Goal: Find specific page/section: Locate a particular part of the current website

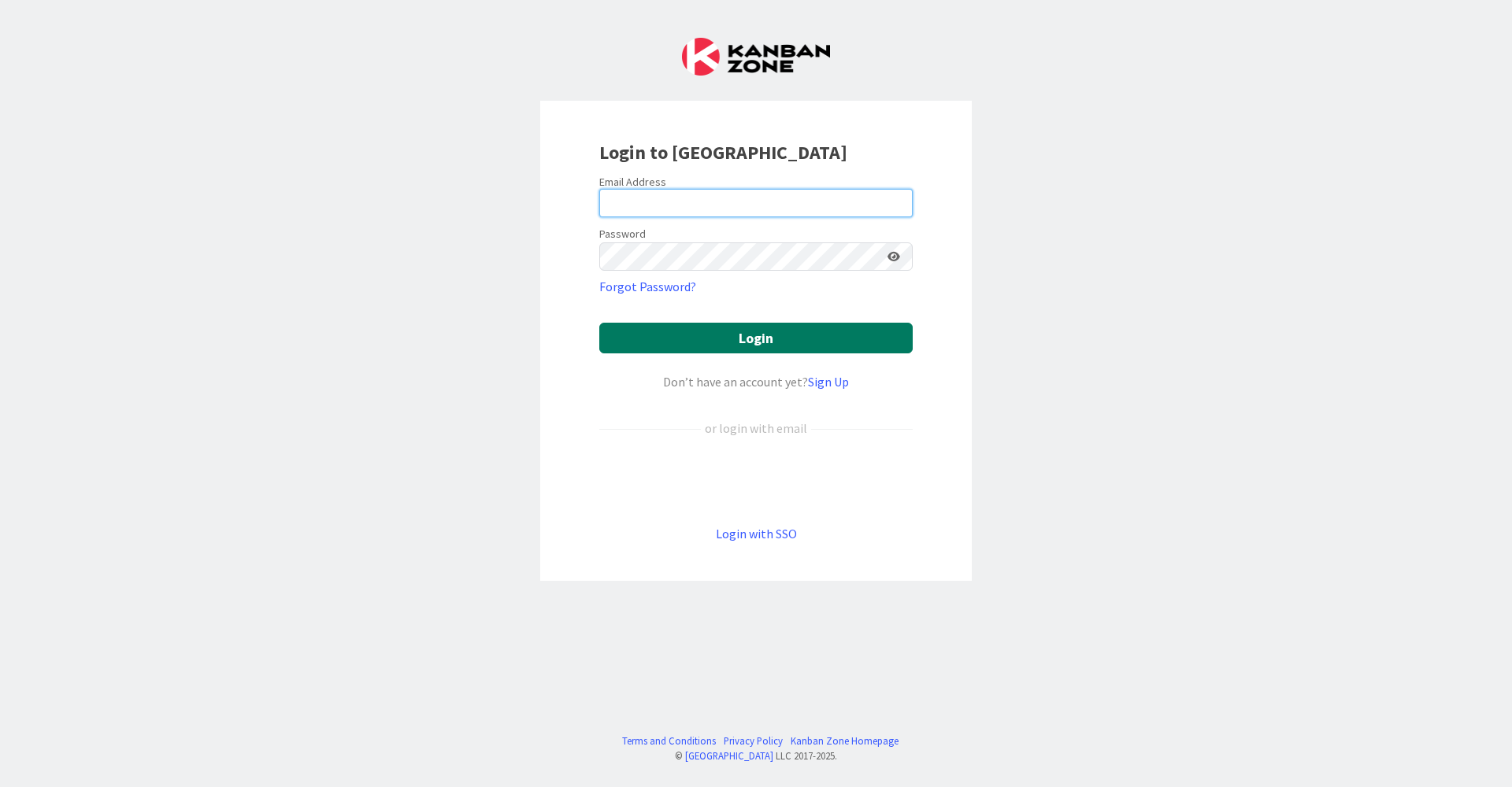
type input "[EMAIL_ADDRESS][DOMAIN_NAME]"
click at [663, 345] on button "Login" at bounding box center [756, 338] width 314 height 31
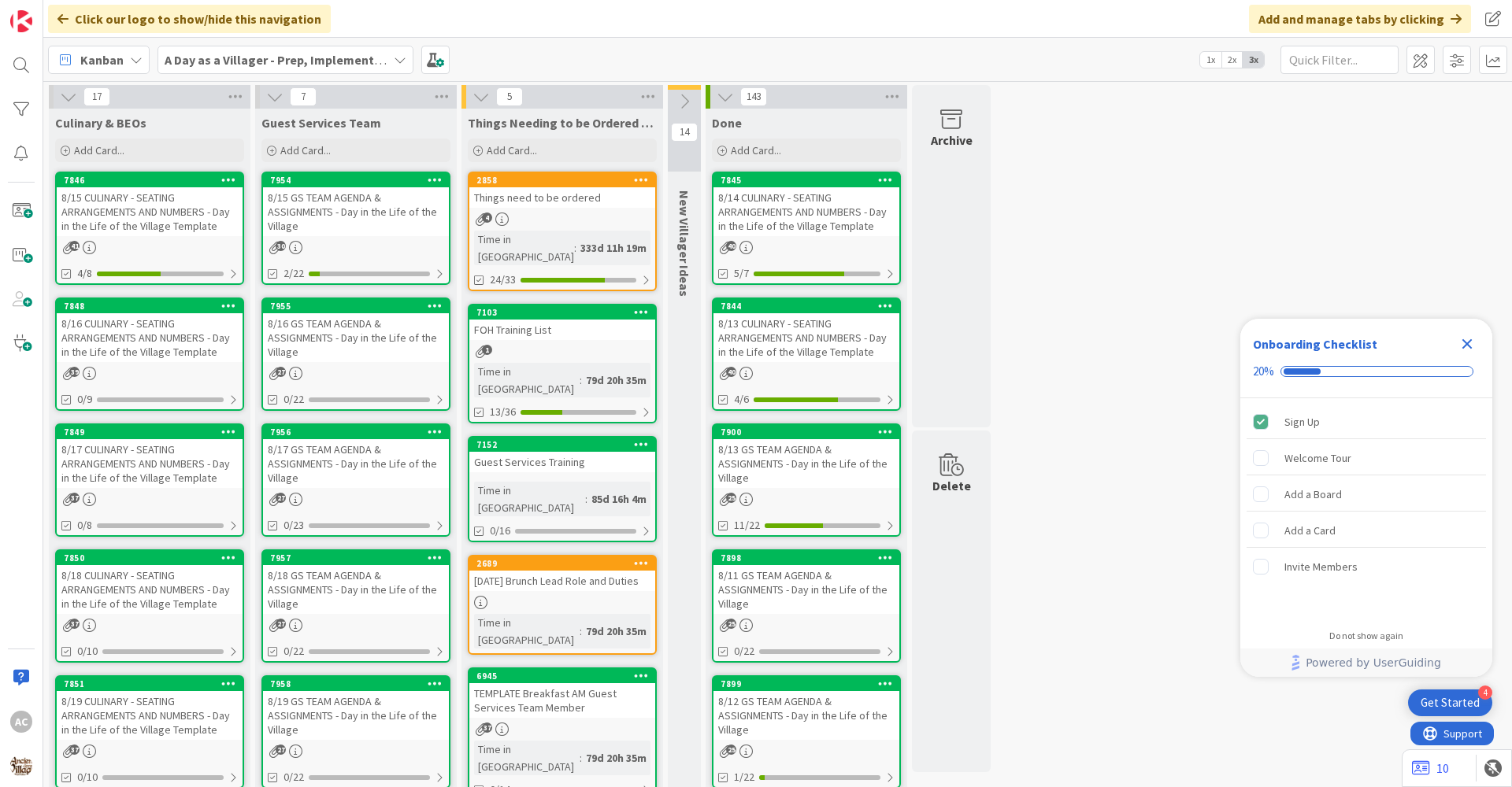
click at [140, 350] on div "8/16 CULINARY - SEATING ARRANGEMENTS AND NUMBERS - Day in the Life of the Villa…" at bounding box center [150, 338] width 186 height 49
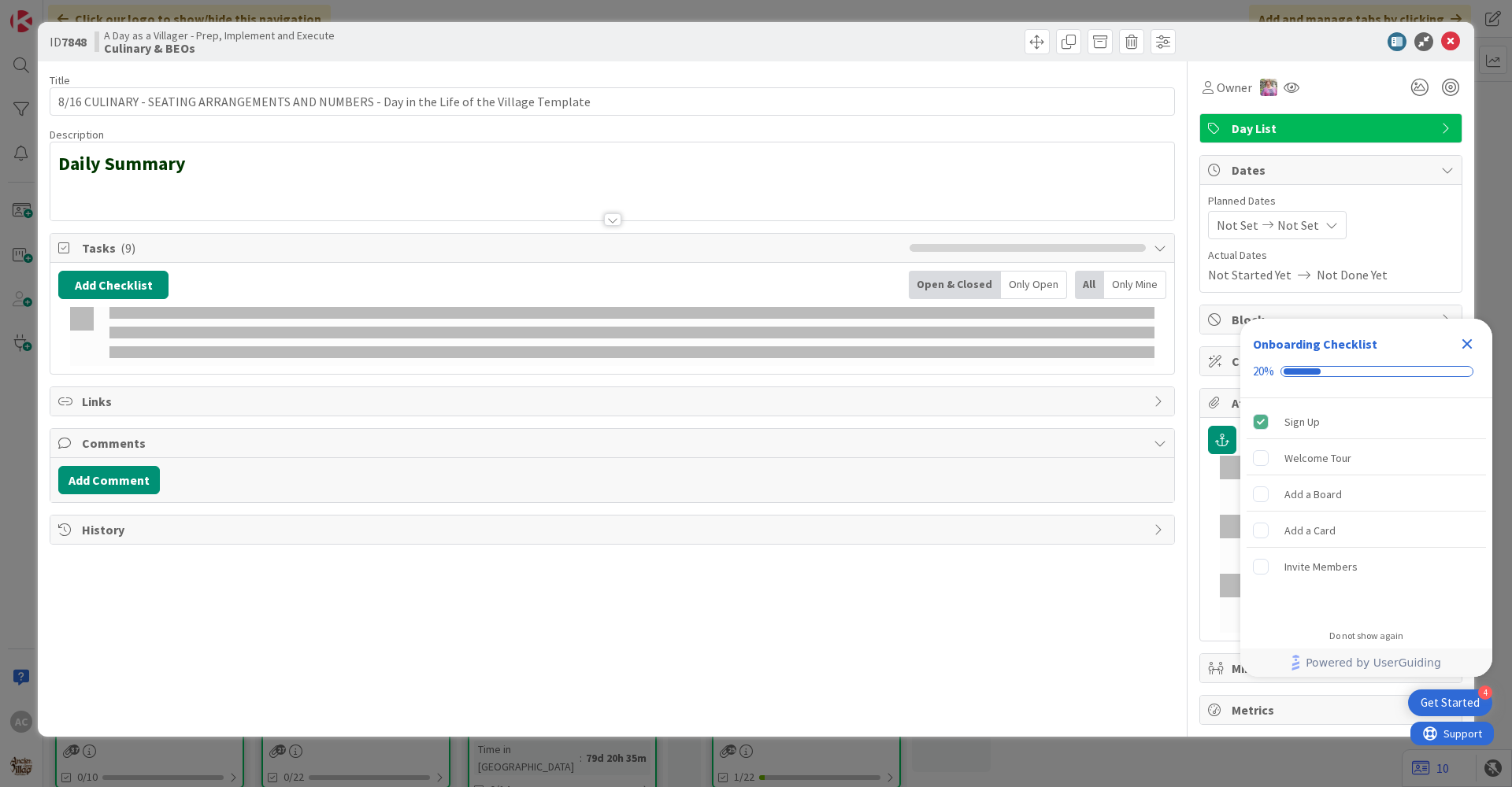
click at [140, 350] on div at bounding box center [632, 352] width 1045 height 12
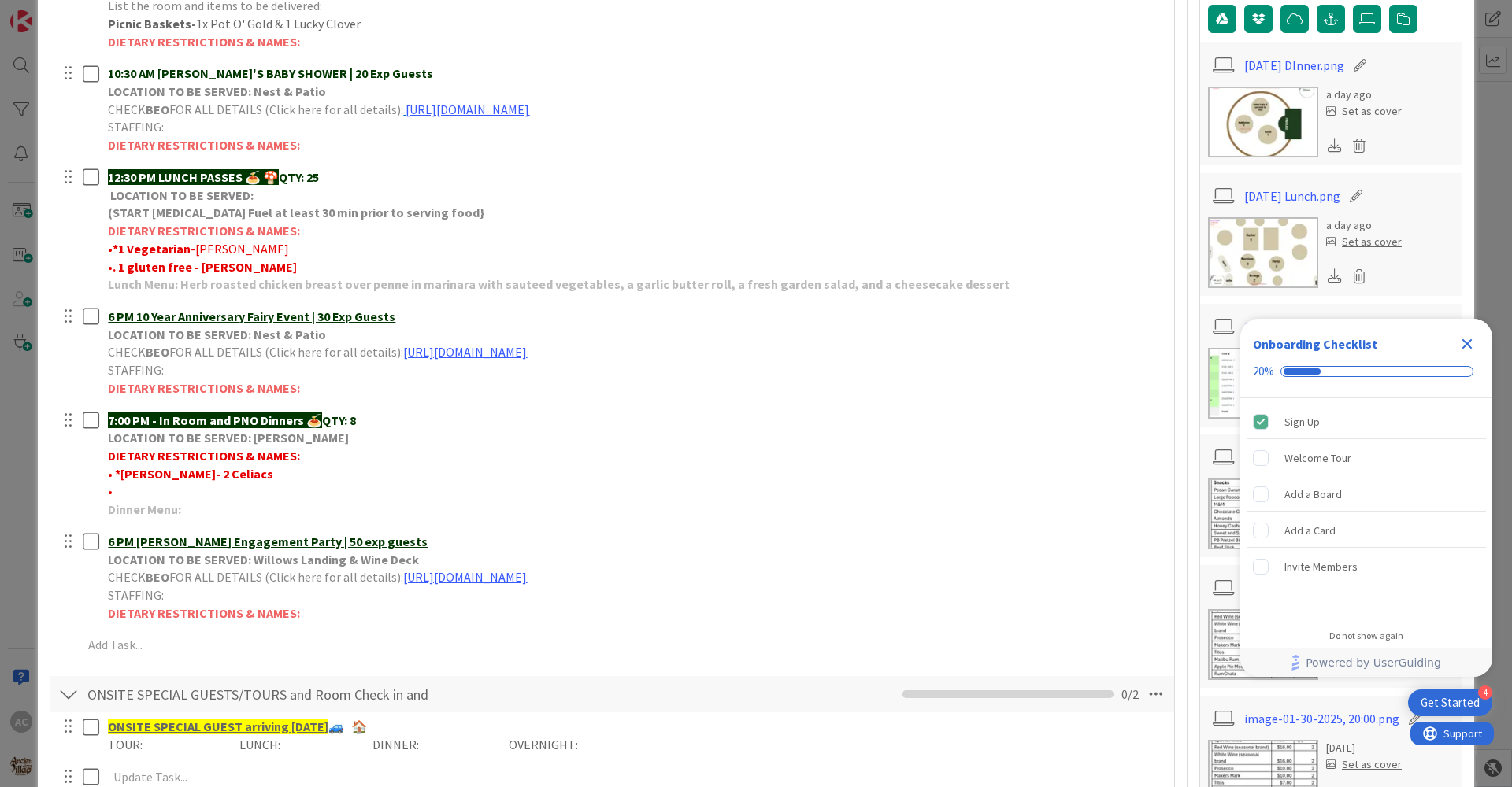
scroll to position [394, 0]
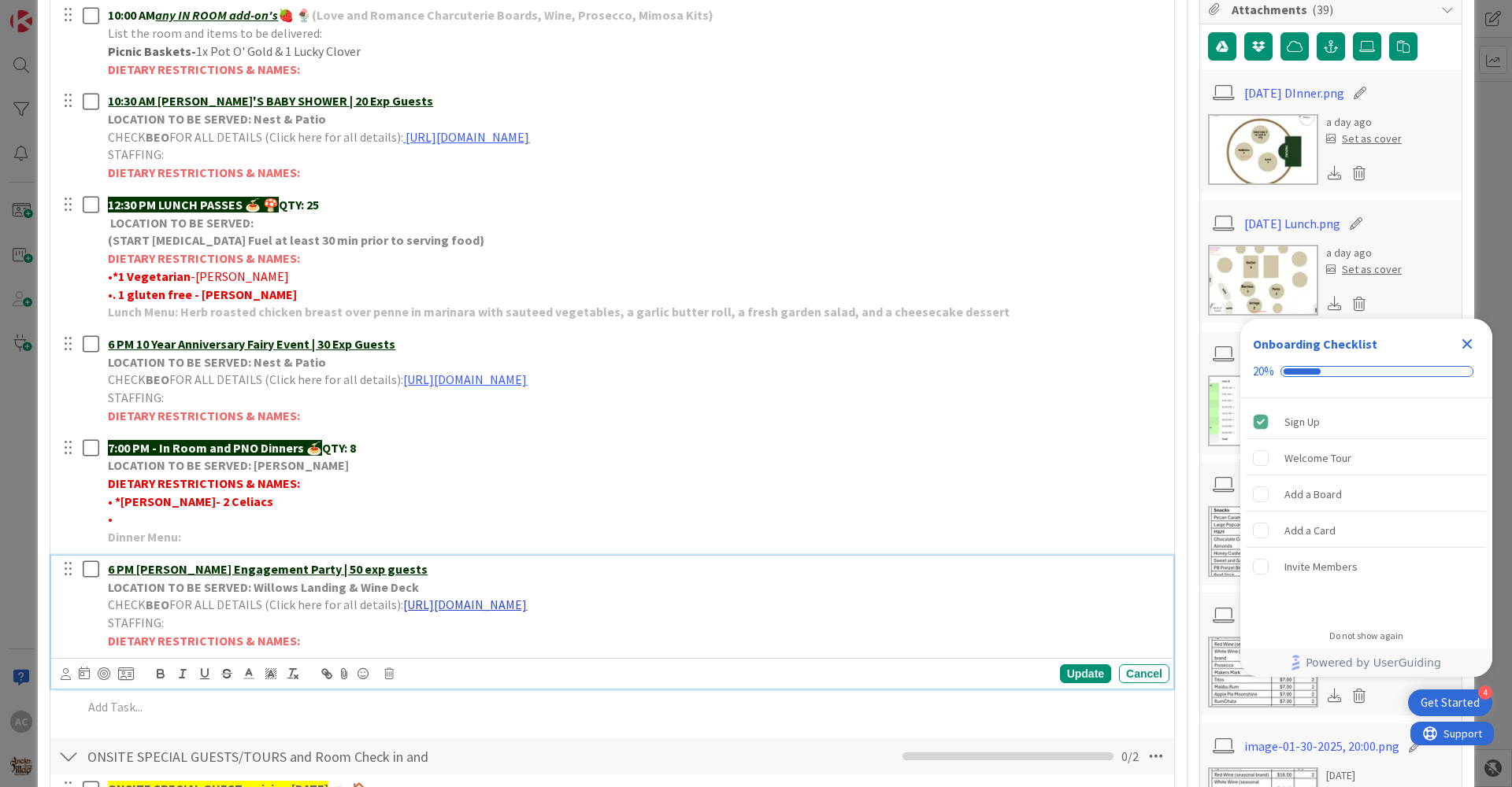
click at [473, 605] on link "[URL][DOMAIN_NAME]" at bounding box center [465, 604] width 124 height 15
click at [563, 638] on link "[URL][DOMAIN_NAME]" at bounding box center [594, 635] width 108 height 21
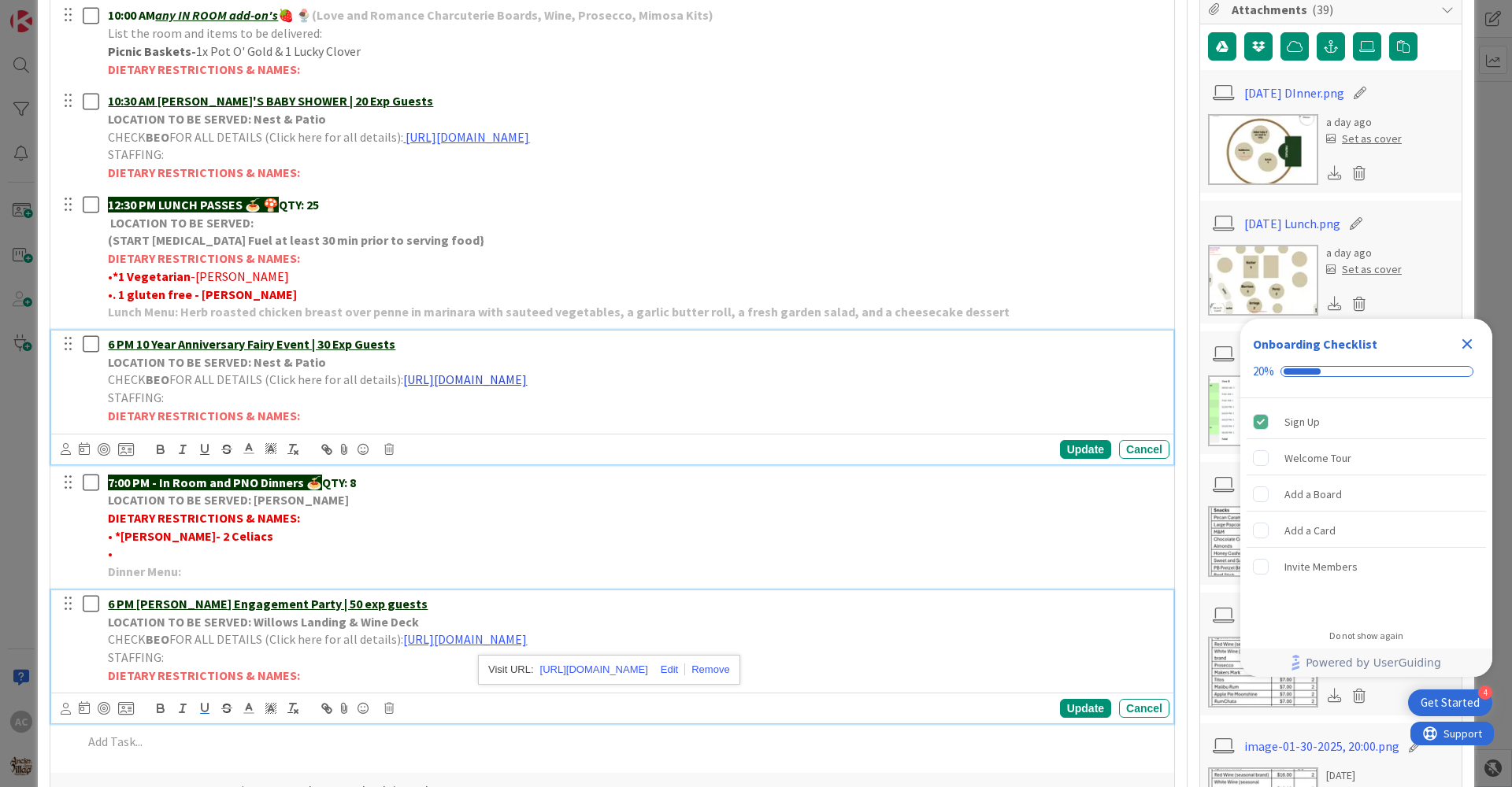
click at [492, 378] on link "[URL][DOMAIN_NAME]" at bounding box center [465, 379] width 124 height 15
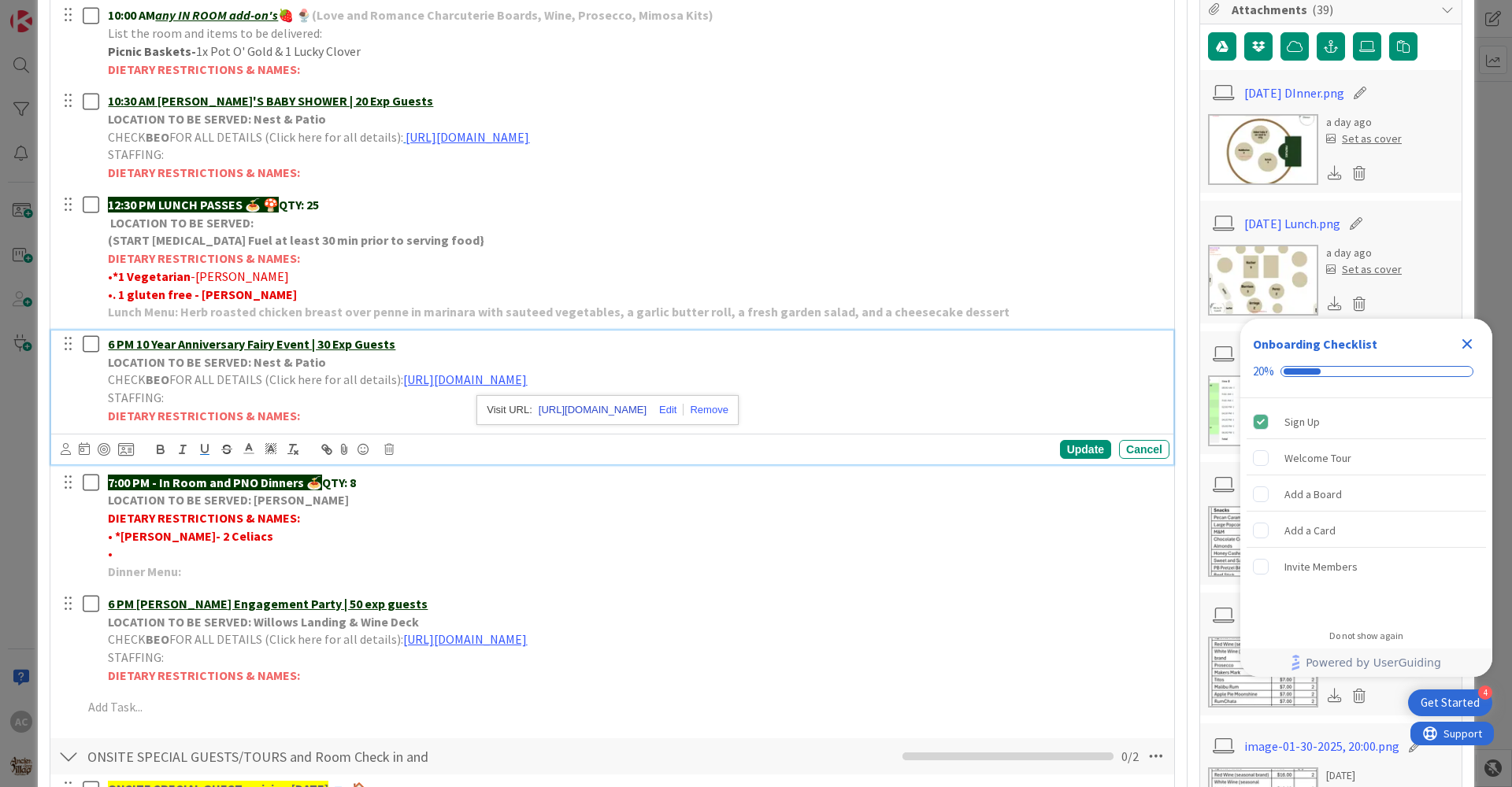
click at [577, 414] on link "[URL][DOMAIN_NAME]" at bounding box center [592, 410] width 108 height 21
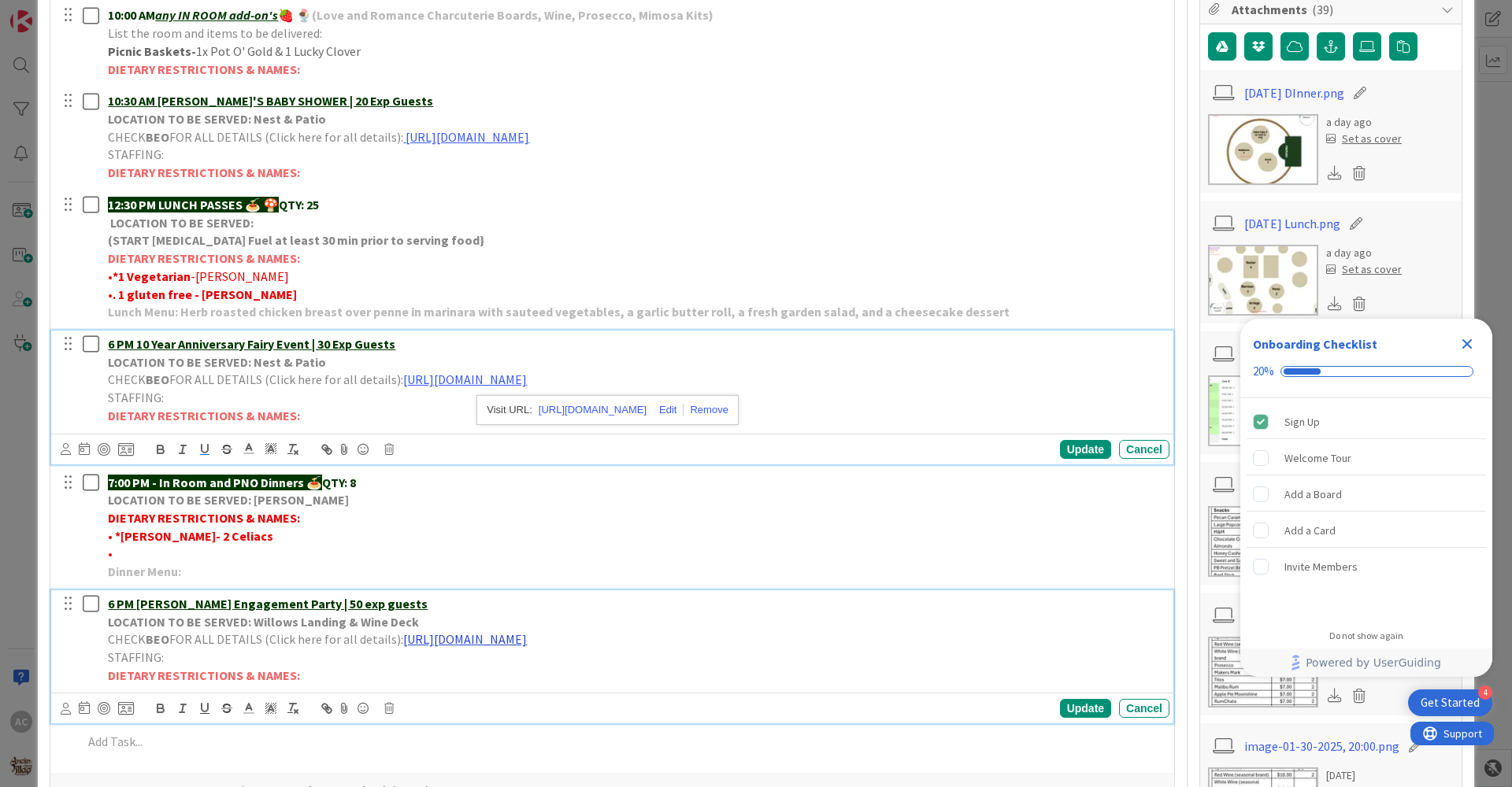
click at [482, 641] on link "[URL][DOMAIN_NAME]" at bounding box center [465, 639] width 124 height 15
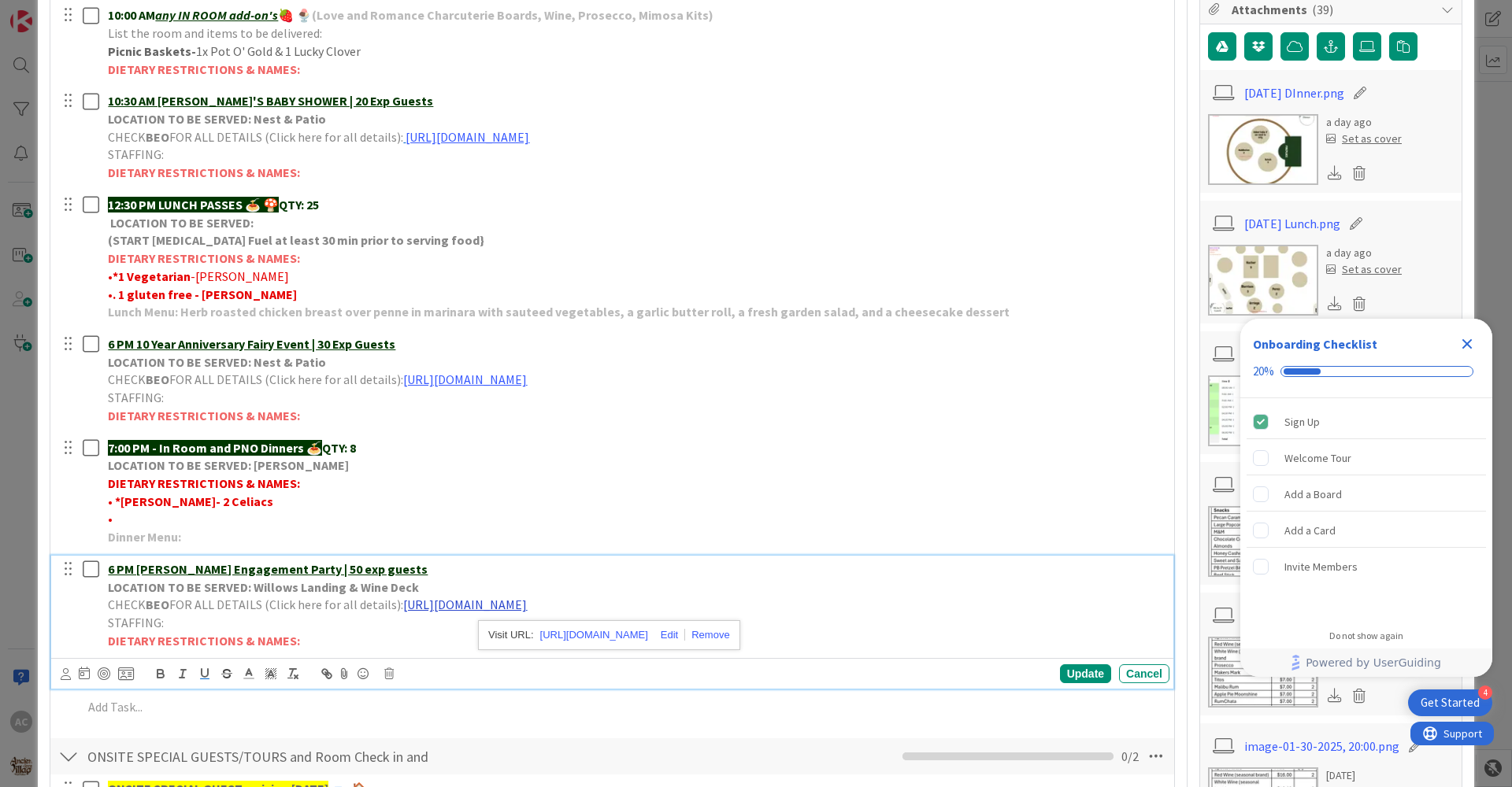
scroll to position [359, 0]
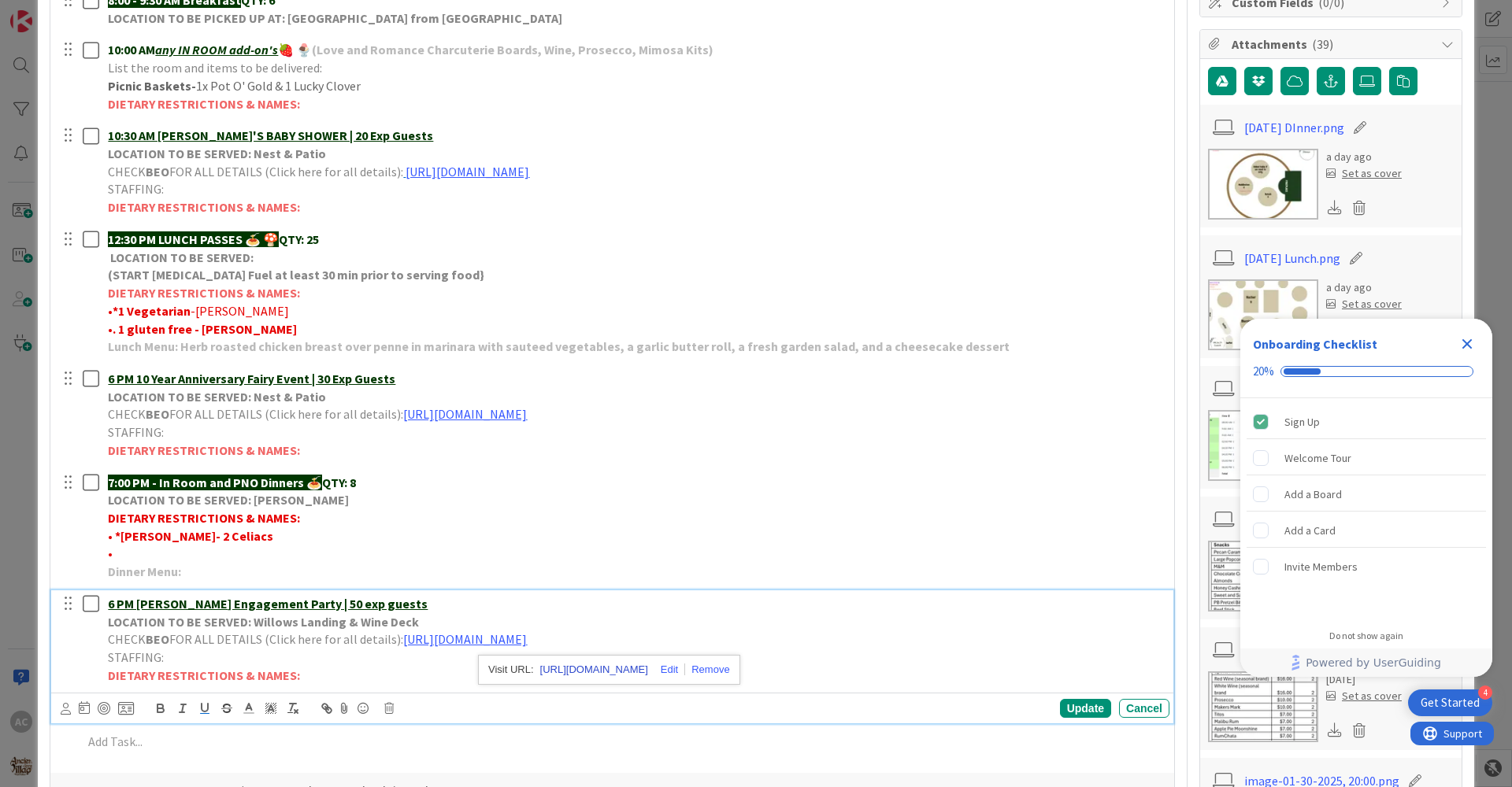
click at [600, 668] on link "[URL][DOMAIN_NAME]" at bounding box center [594, 670] width 108 height 21
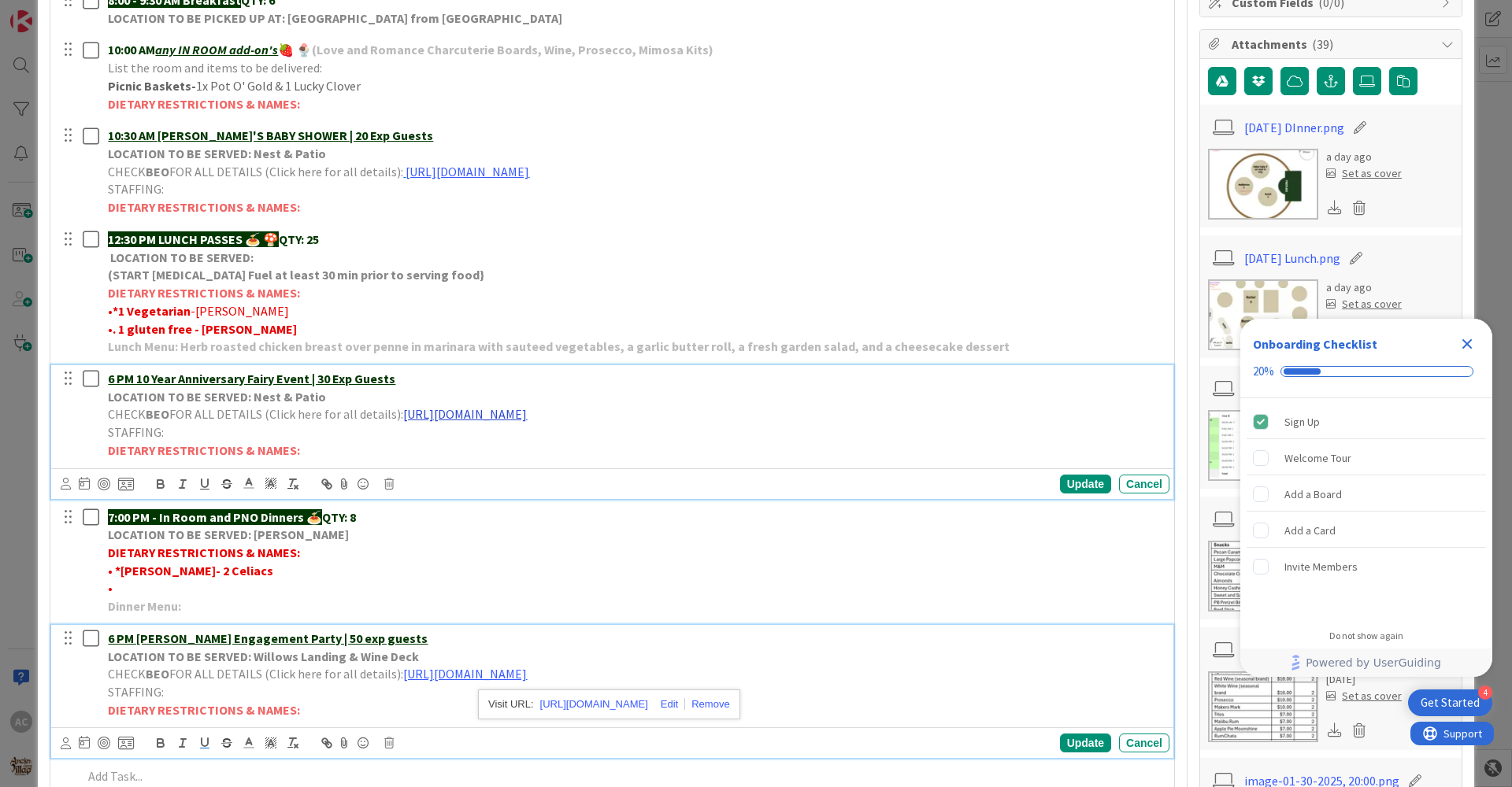
click at [527, 413] on link "[URL][DOMAIN_NAME]" at bounding box center [465, 414] width 124 height 15
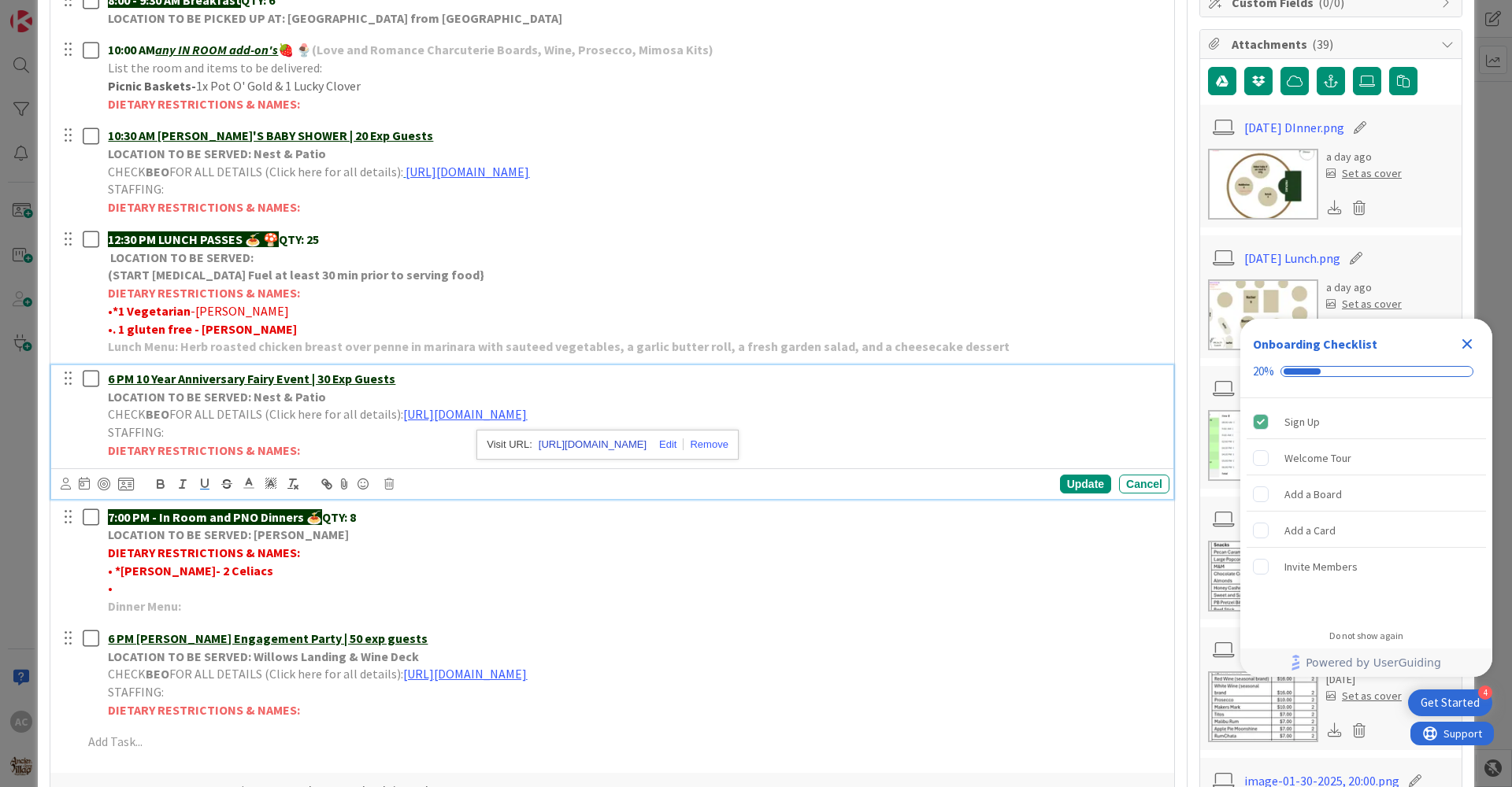
click at [646, 444] on link "[URL][DOMAIN_NAME]" at bounding box center [592, 445] width 108 height 21
click at [1468, 350] on icon "Close Checklist" at bounding box center [1467, 344] width 19 height 19
